Goal: Complete application form

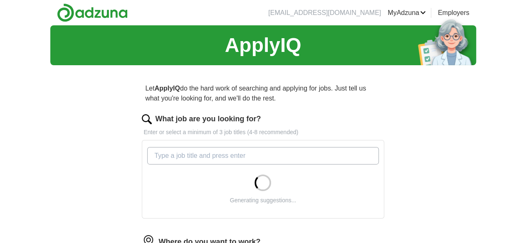
click at [238, 156] on input "What job are you looking for?" at bounding box center [262, 155] width 231 height 17
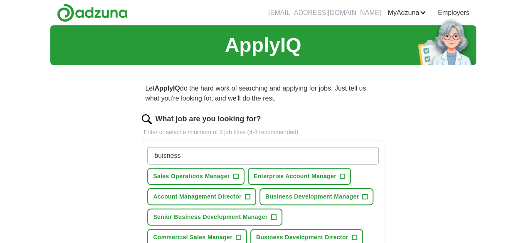
type input "buisness"
click at [265, 201] on span "Business Development Manager" at bounding box center [311, 196] width 93 height 9
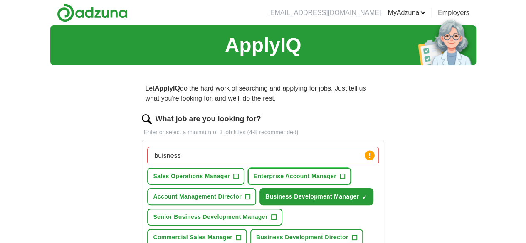
click at [253, 181] on span "Enterprise Account Manager" at bounding box center [294, 176] width 83 height 9
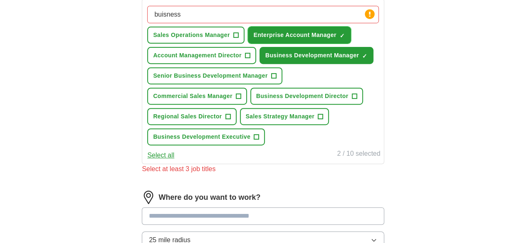
scroll to position [143, 0]
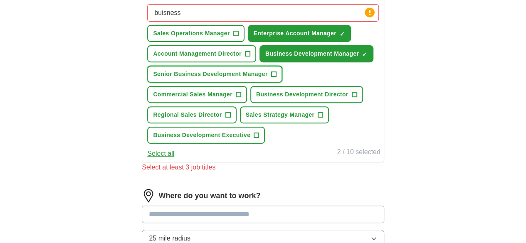
click at [257, 79] on span "Senior Business Development Manager" at bounding box center [210, 74] width 114 height 9
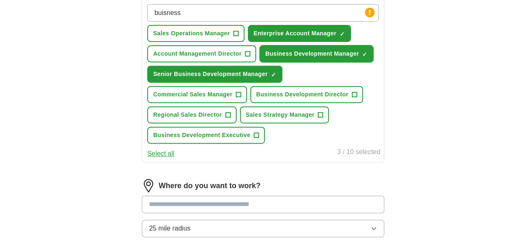
click at [0, 0] on span "×" at bounding box center [0, 0] width 0 height 0
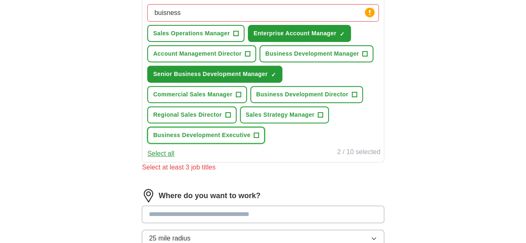
click at [214, 140] on span "Business Development Executive" at bounding box center [201, 135] width 97 height 9
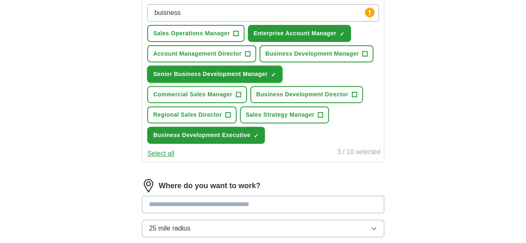
click at [0, 0] on span "×" at bounding box center [0, 0] width 0 height 0
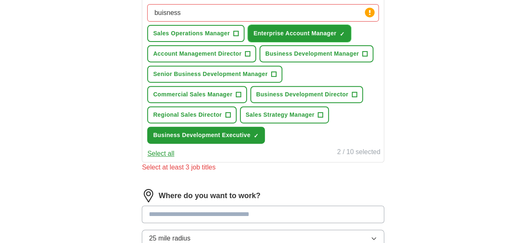
click at [0, 0] on span "×" at bounding box center [0, 0] width 0 height 0
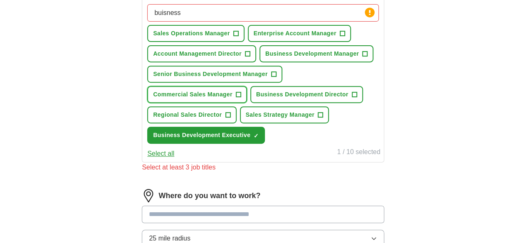
click at [220, 99] on span "Commercial Sales Manager" at bounding box center [192, 94] width 79 height 9
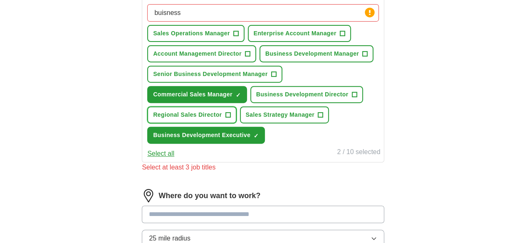
click at [215, 119] on span "Regional Sales Director" at bounding box center [187, 115] width 69 height 9
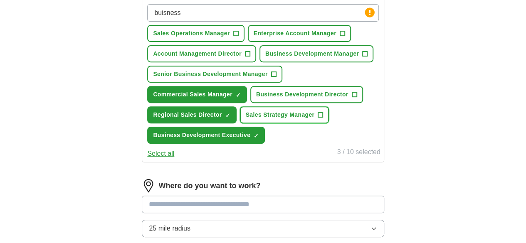
click at [314, 119] on span "Sales Strategy Manager" at bounding box center [280, 115] width 69 height 9
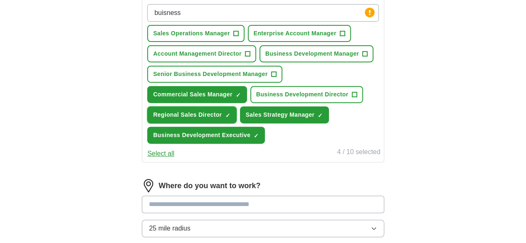
click at [0, 0] on span "×" at bounding box center [0, 0] width 0 height 0
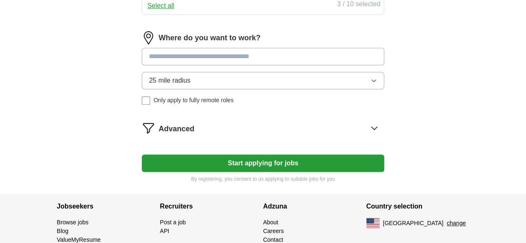
scroll to position [292, 0]
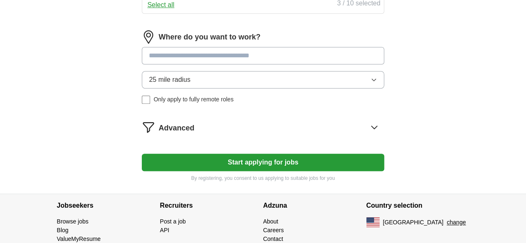
click at [245, 64] on input at bounding box center [263, 55] width 242 height 17
type input "*****"
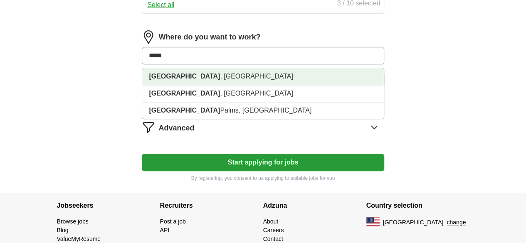
click at [207, 85] on li "[GEOGRAPHIC_DATA] , [GEOGRAPHIC_DATA]" at bounding box center [262, 76] width 241 height 17
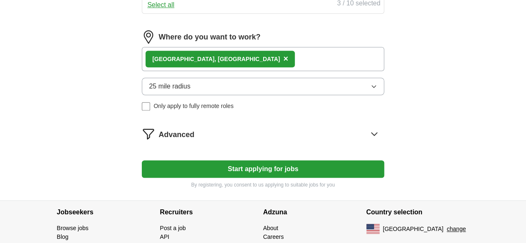
click at [346, 95] on button "25 mile radius" at bounding box center [263, 86] width 242 height 17
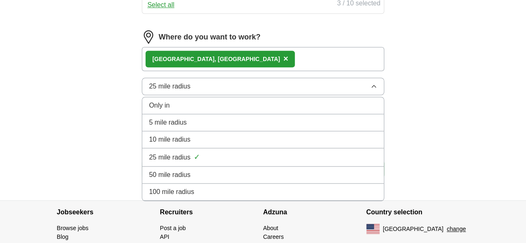
click at [218, 180] on div "50 mile radius" at bounding box center [263, 175] width 228 height 10
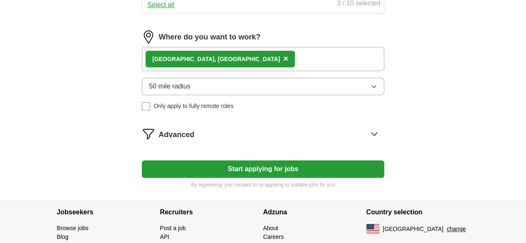
click at [256, 178] on button "Start applying for jobs" at bounding box center [263, 168] width 242 height 17
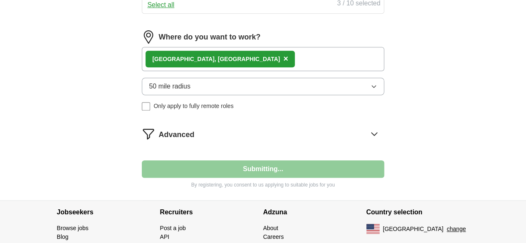
select select "**"
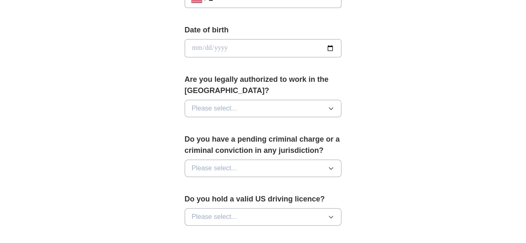
scroll to position [376, 0]
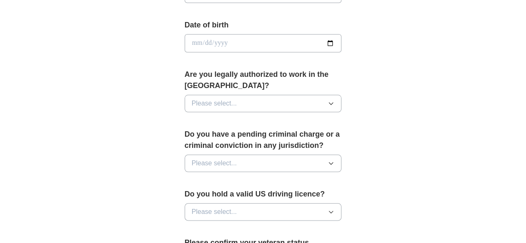
click at [341, 95] on button "Please select..." at bounding box center [262, 103] width 157 height 17
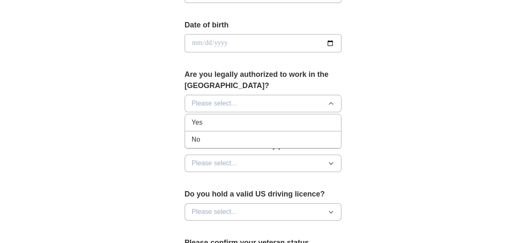
click at [286, 118] on div "Yes" at bounding box center [263, 123] width 143 height 10
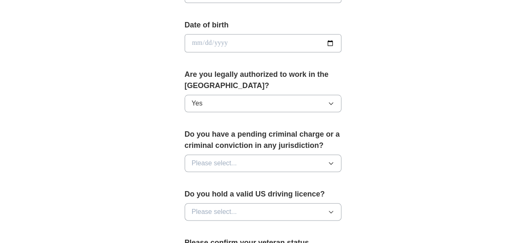
click at [340, 155] on button "Please select..." at bounding box center [262, 163] width 157 height 17
click at [293, 191] on li "No" at bounding box center [263, 199] width 156 height 17
click at [341, 203] on button "Please select..." at bounding box center [262, 211] width 157 height 17
click at [313, 223] on li "Yes" at bounding box center [263, 231] width 156 height 17
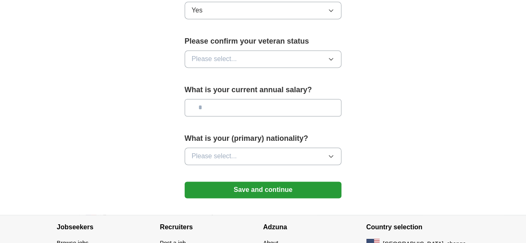
scroll to position [578, 0]
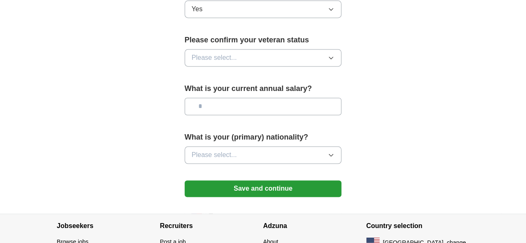
click at [334, 54] on icon "button" at bounding box center [330, 57] width 7 height 7
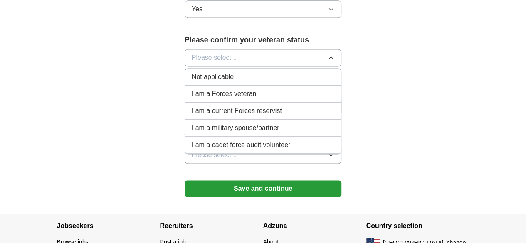
click at [192, 72] on span "Not applicable" at bounding box center [213, 77] width 42 height 10
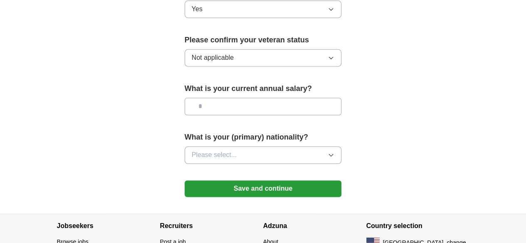
click at [341, 146] on button "Please select..." at bounding box center [262, 154] width 157 height 17
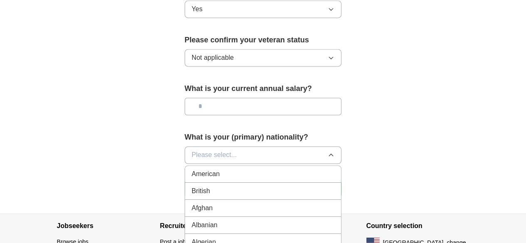
click at [299, 169] on div "American" at bounding box center [263, 174] width 143 height 10
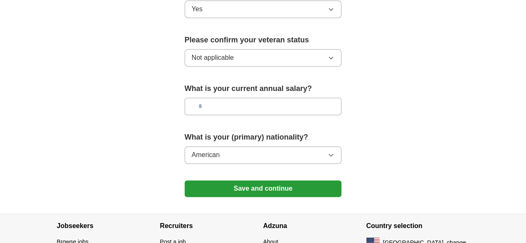
click at [273, 180] on button "Save and continue" at bounding box center [262, 188] width 157 height 17
